Goal: Task Accomplishment & Management: Manage account settings

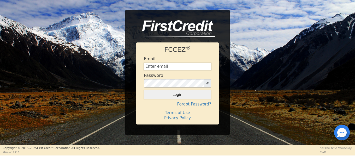
type input "[EMAIL_ADDRESS][DOMAIN_NAME]"
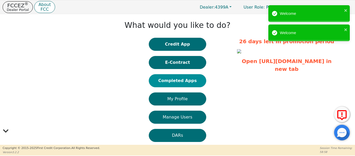
click at [184, 81] on button "Completed Apps" at bounding box center [177, 80] width 57 height 13
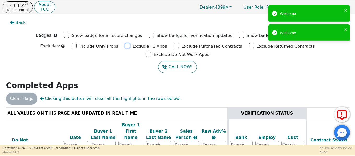
click at [125, 45] on input "Exclude FS Apps" at bounding box center [127, 45] width 5 height 5
checkbox input "true"
click at [174, 46] on input "Exclude Purchased Contracts" at bounding box center [176, 45] width 5 height 5
checkbox input "true"
drag, startPoint x: 213, startPoint y: 47, endPoint x: 216, endPoint y: 47, distance: 3.1
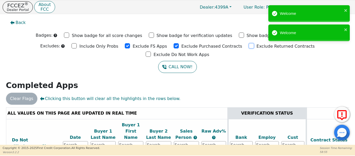
click at [249, 47] on div "Exclude Returned Contracts" at bounding box center [282, 46] width 66 height 8
click at [151, 52] on input "Exclude Do Not Work Apps" at bounding box center [148, 54] width 5 height 5
checkbox input "true"
click at [249, 46] on input "Exclude Returned Contracts" at bounding box center [251, 45] width 5 height 5
checkbox input "true"
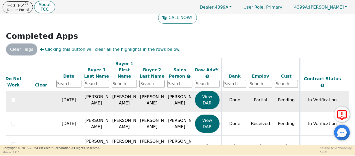
scroll to position [68, 7]
